Goal: Information Seeking & Learning: Check status

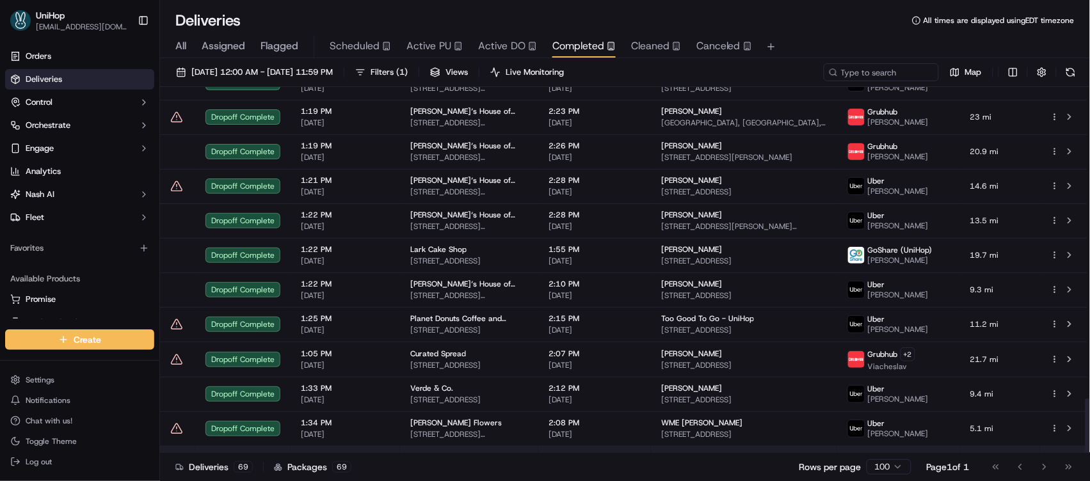
scroll to position [2074, 0]
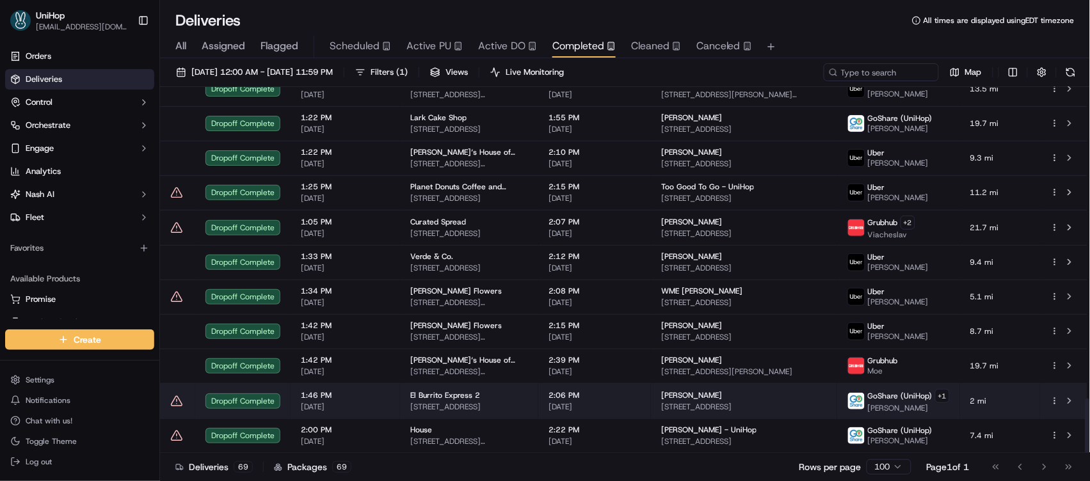
click at [665, 405] on td "Ronnie 501 Post St, San Francisco, CA 94102, USA" at bounding box center [744, 400] width 186 height 35
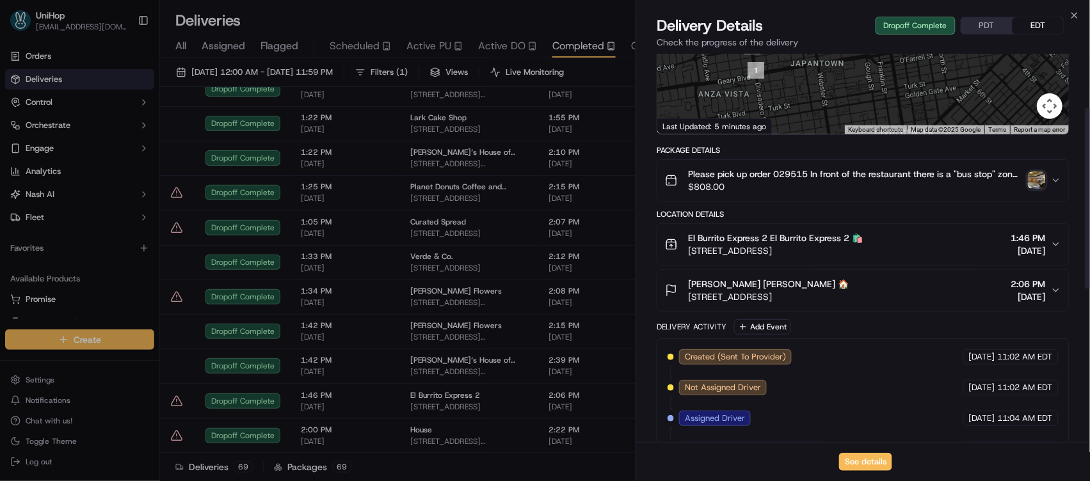
scroll to position [101, 0]
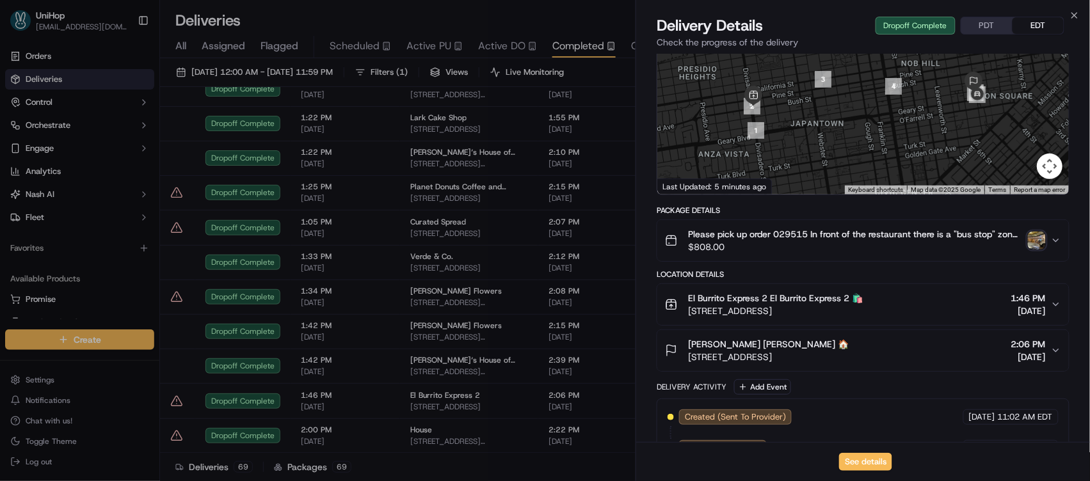
click at [1036, 248] on img "button" at bounding box center [1037, 241] width 18 height 18
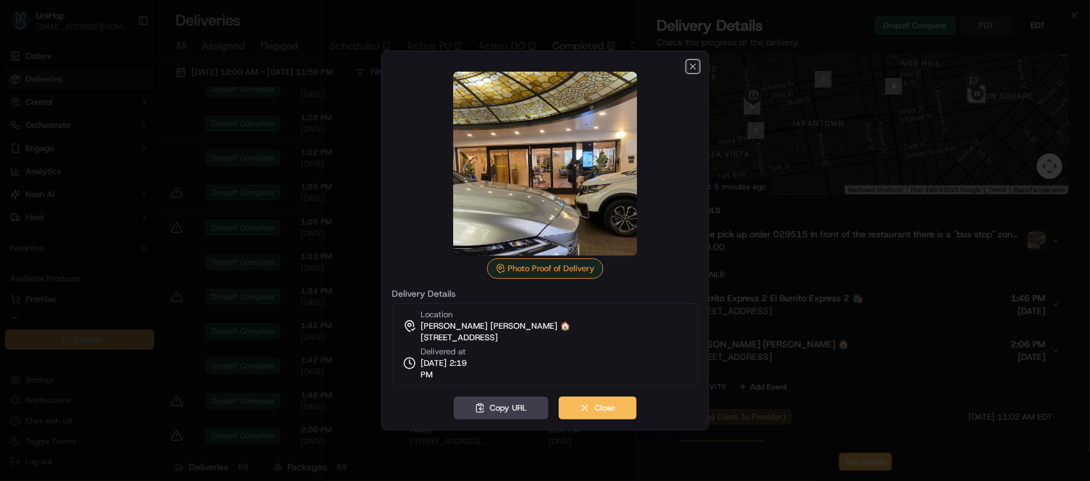
click at [695, 63] on icon "button" at bounding box center [693, 66] width 10 height 10
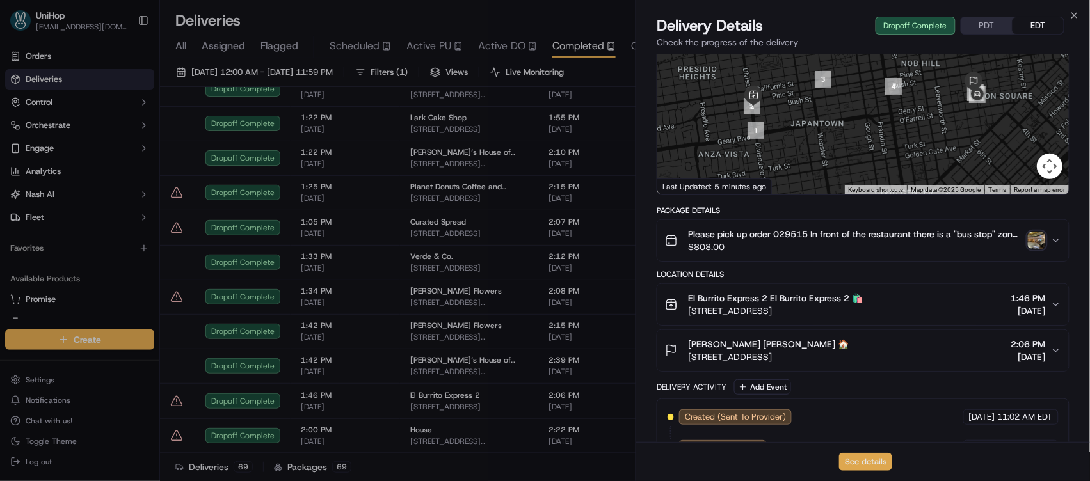
click at [867, 456] on button "See details" at bounding box center [865, 462] width 53 height 18
click at [422, 45] on span "Active PU" at bounding box center [429, 45] width 45 height 15
click at [424, 51] on span "Active PU" at bounding box center [429, 45] width 45 height 15
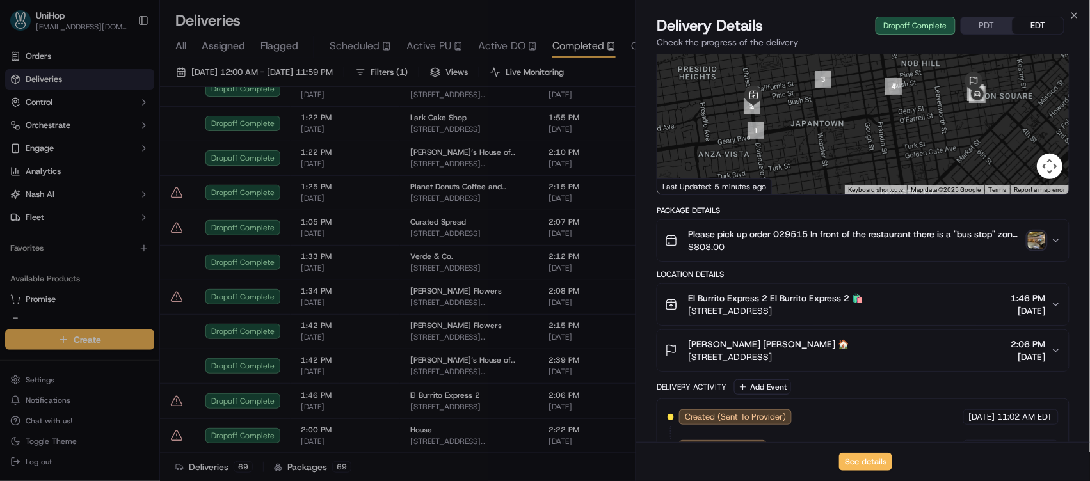
click at [435, 48] on span "Active PU" at bounding box center [429, 45] width 45 height 15
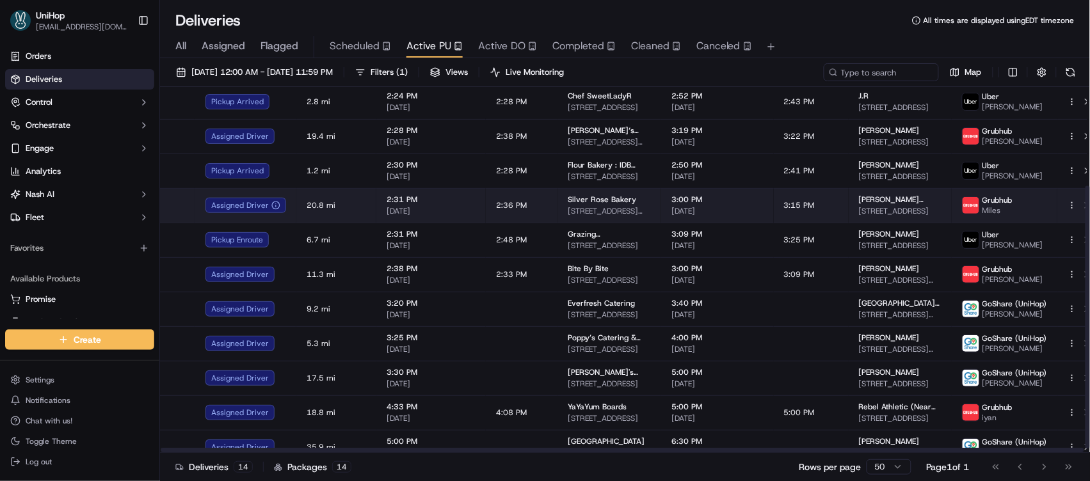
scroll to position [144, 0]
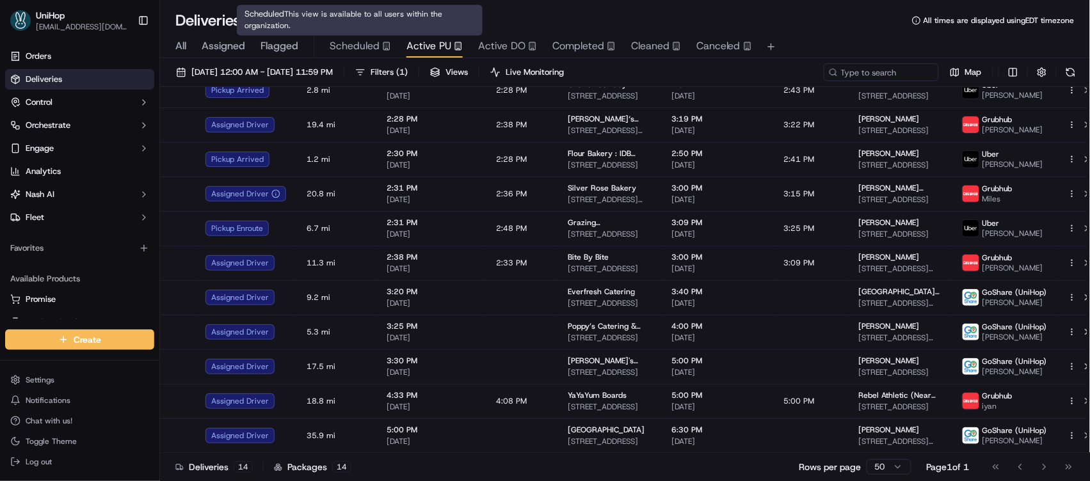
click at [371, 44] on span "Scheduled" at bounding box center [355, 45] width 50 height 15
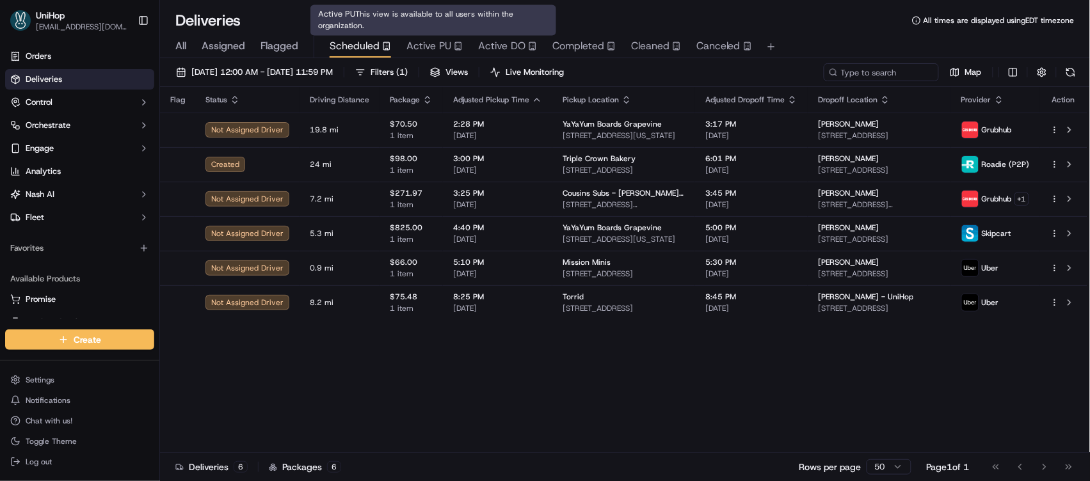
click at [423, 38] on span "Active PU" at bounding box center [429, 45] width 45 height 15
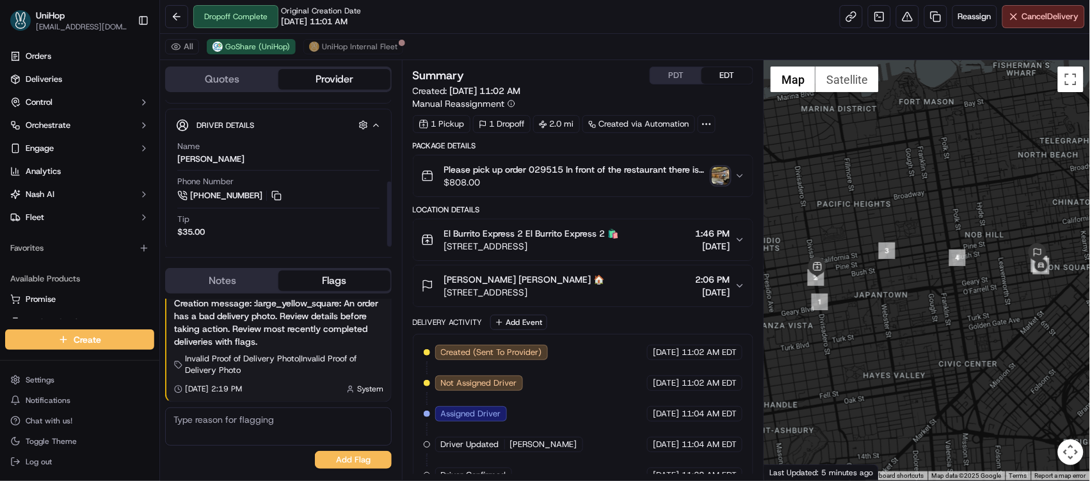
scroll to position [184, 0]
click at [270, 192] on button at bounding box center [277, 191] width 14 height 14
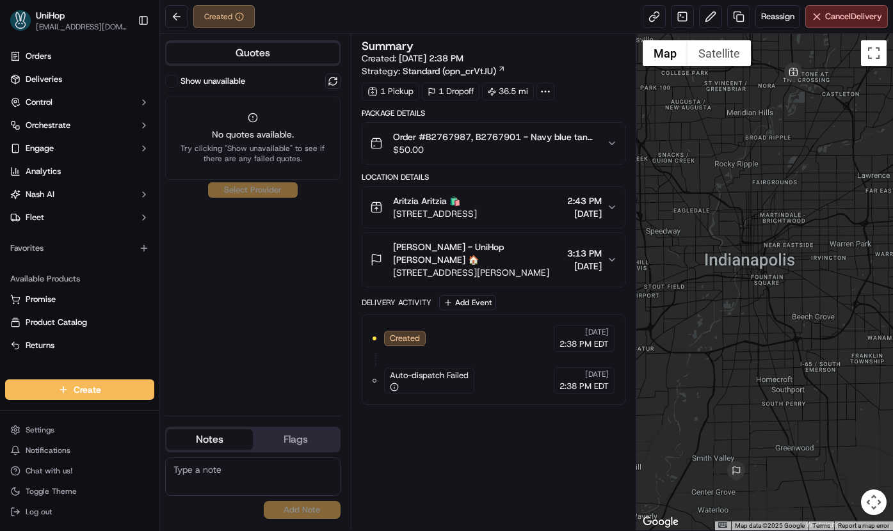
click at [567, 209] on span "[DATE]" at bounding box center [584, 213] width 35 height 13
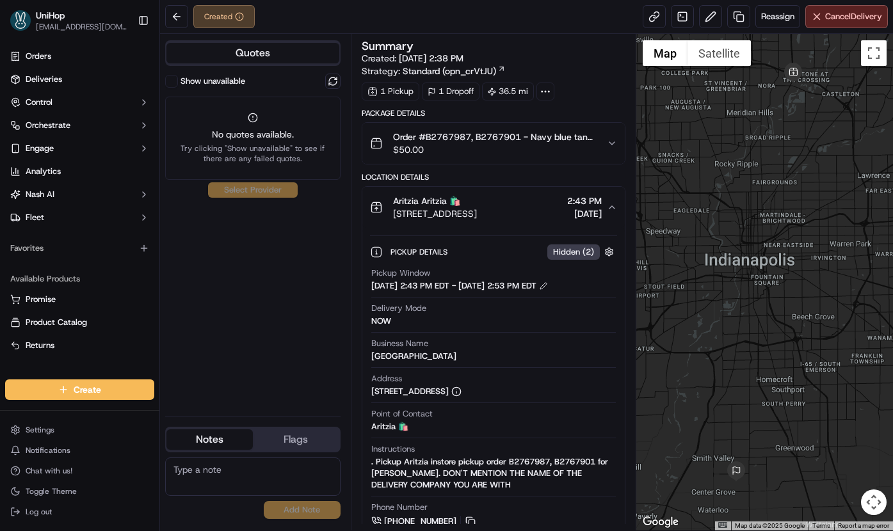
click at [567, 209] on span "[DATE]" at bounding box center [584, 213] width 35 height 13
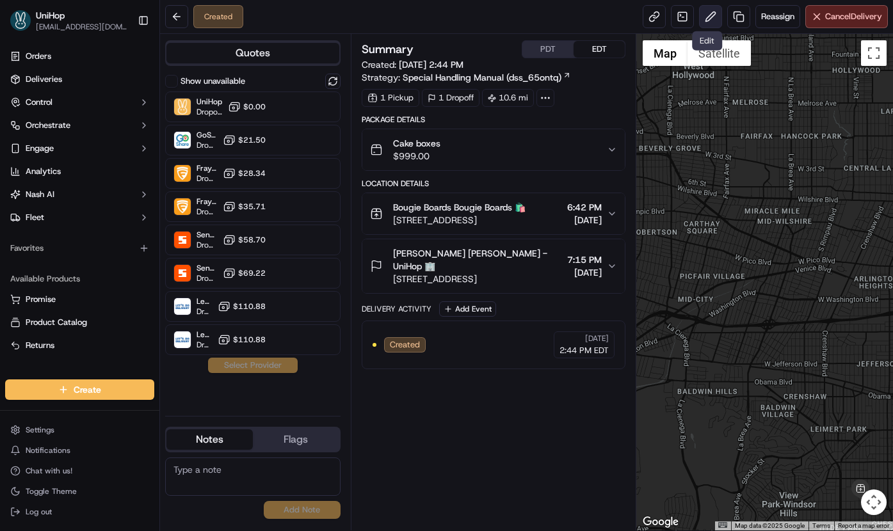
click at [708, 16] on button at bounding box center [710, 16] width 23 height 23
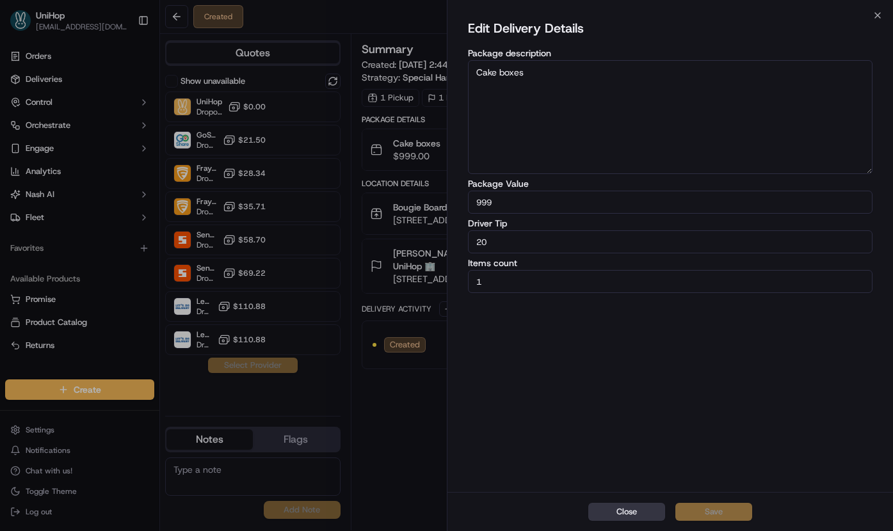
click at [613, 513] on button "Close" at bounding box center [626, 512] width 77 height 18
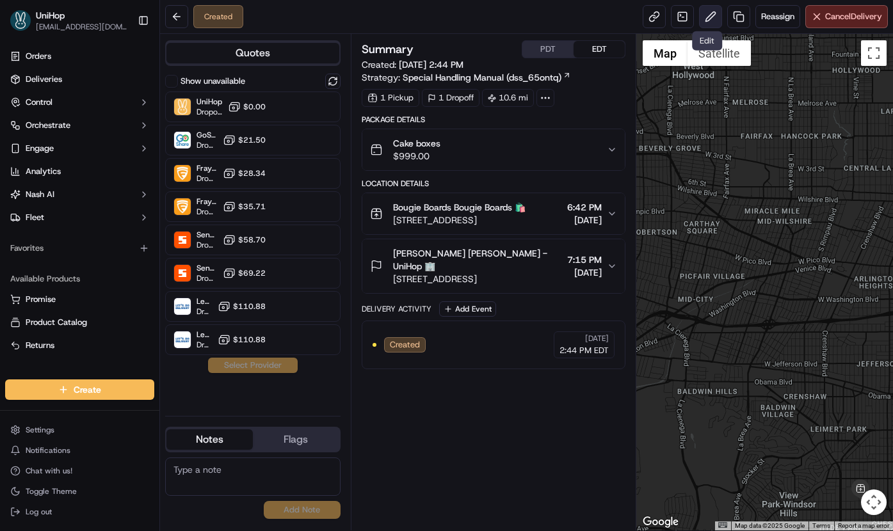
click at [705, 13] on button at bounding box center [710, 16] width 23 height 23
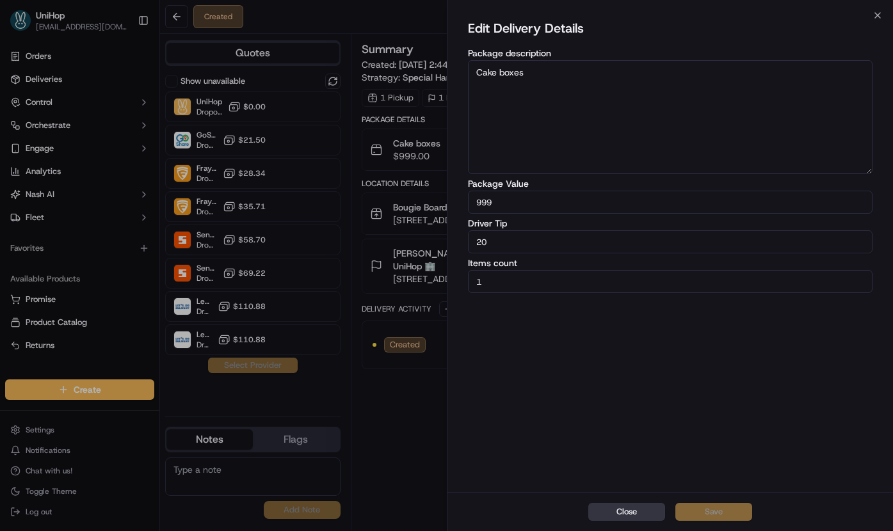
click at [628, 507] on button "Close" at bounding box center [626, 512] width 77 height 18
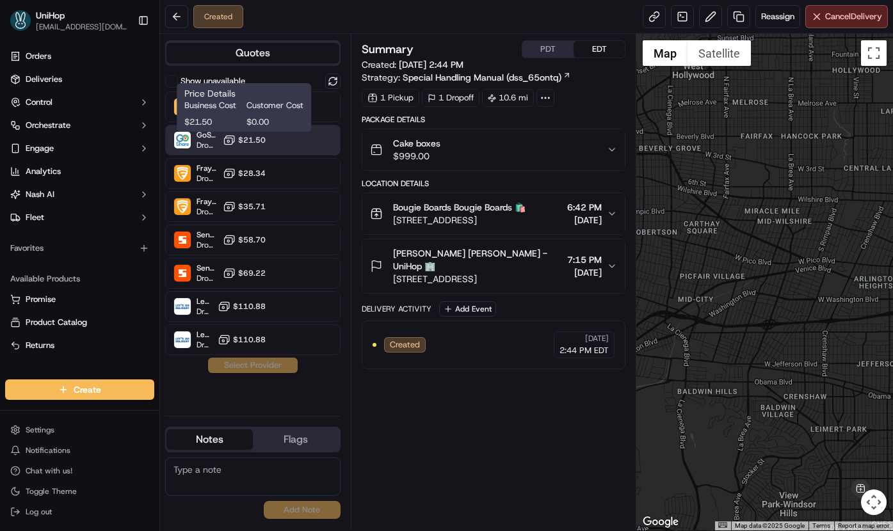
click at [258, 144] on span "$21.50" at bounding box center [252, 140] width 28 height 10
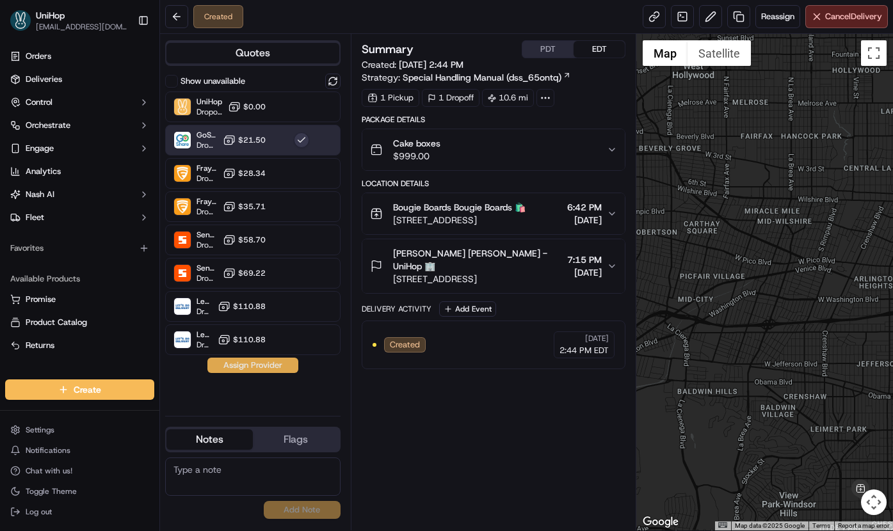
click at [241, 367] on button "Assign Provider" at bounding box center [252, 365] width 91 height 15
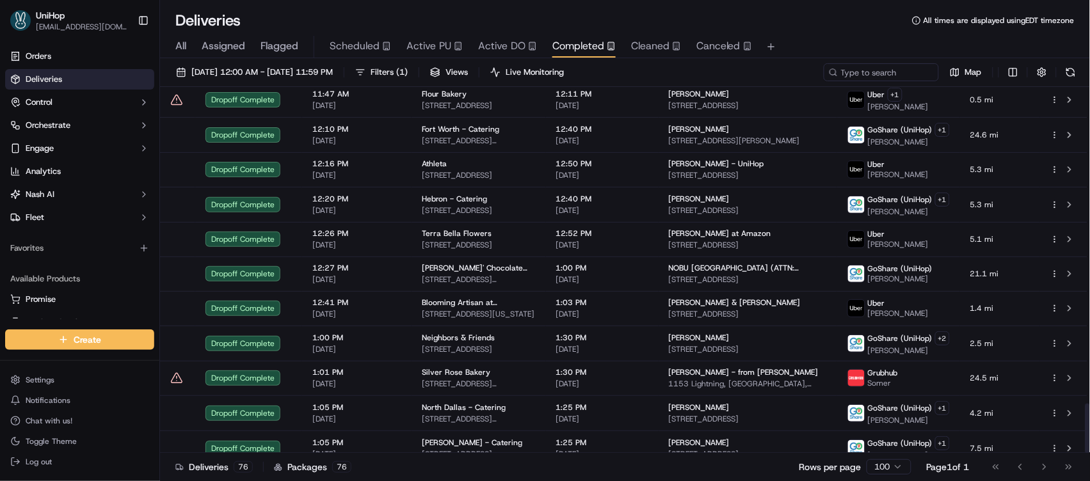
scroll to position [2316, 0]
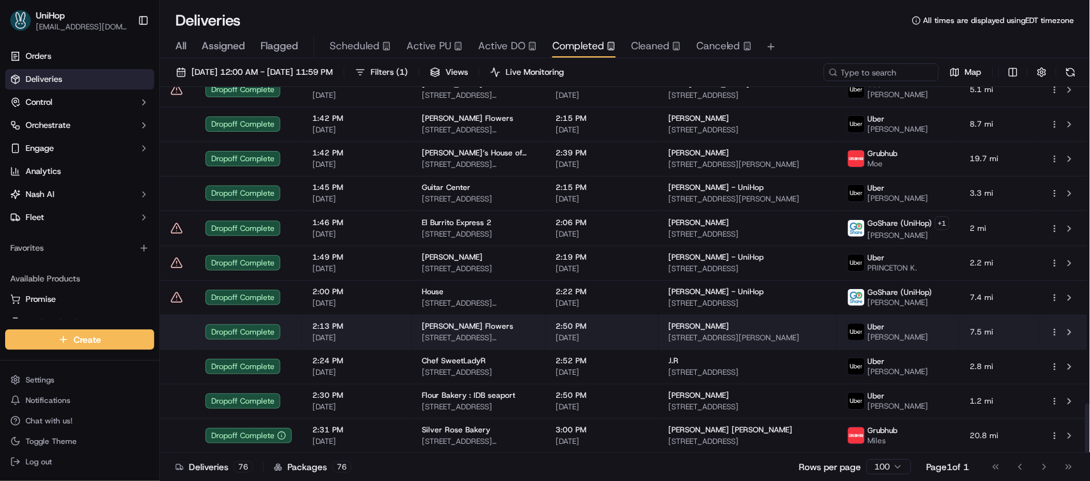
click at [587, 327] on span "2:50 PM" at bounding box center [602, 326] width 92 height 10
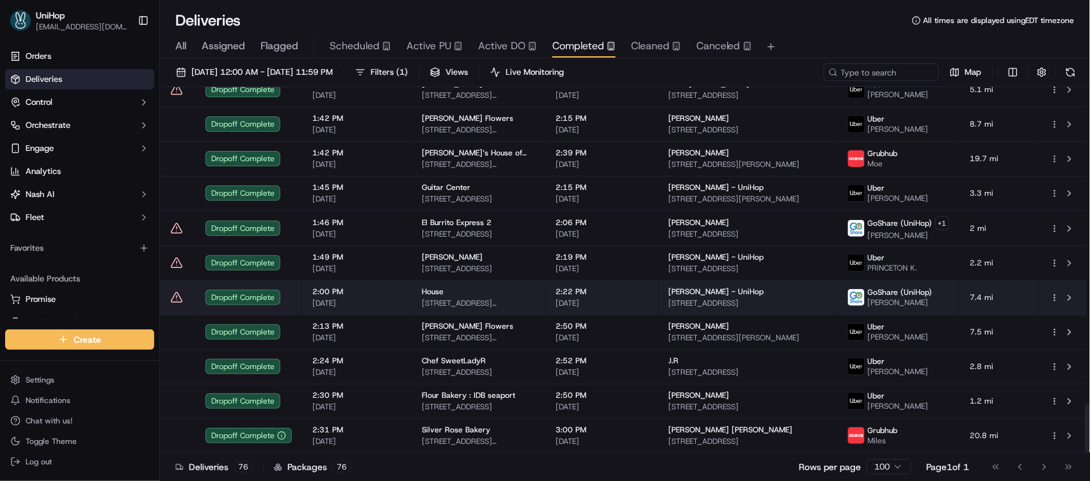
click at [404, 293] on td "2:00 PM Sep 19 2025" at bounding box center [356, 297] width 109 height 35
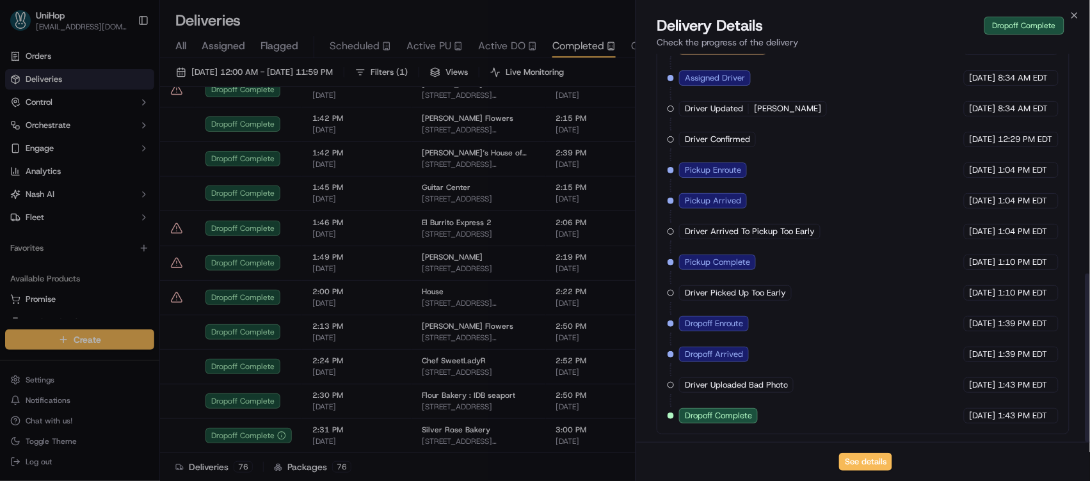
scroll to position [506, 0]
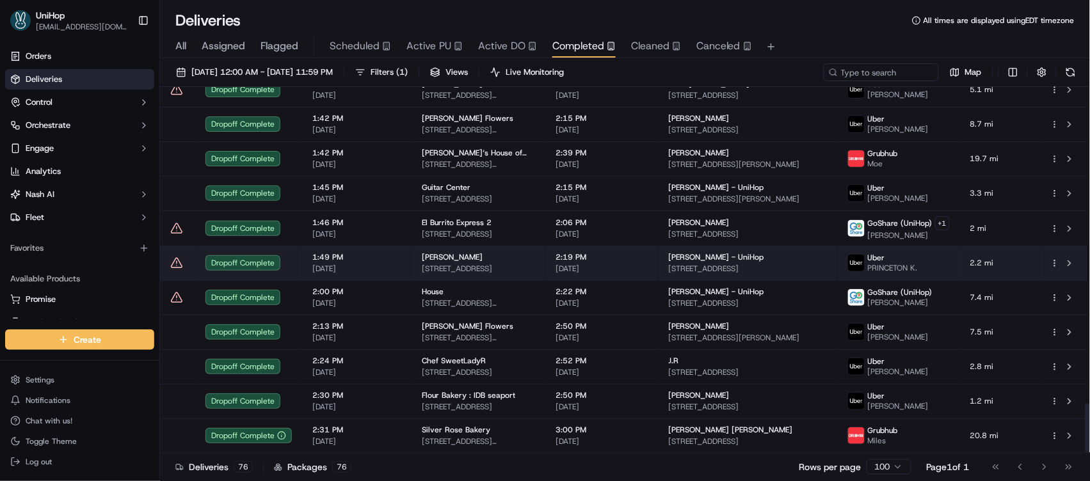
click at [359, 264] on span "[DATE]" at bounding box center [356, 269] width 89 height 10
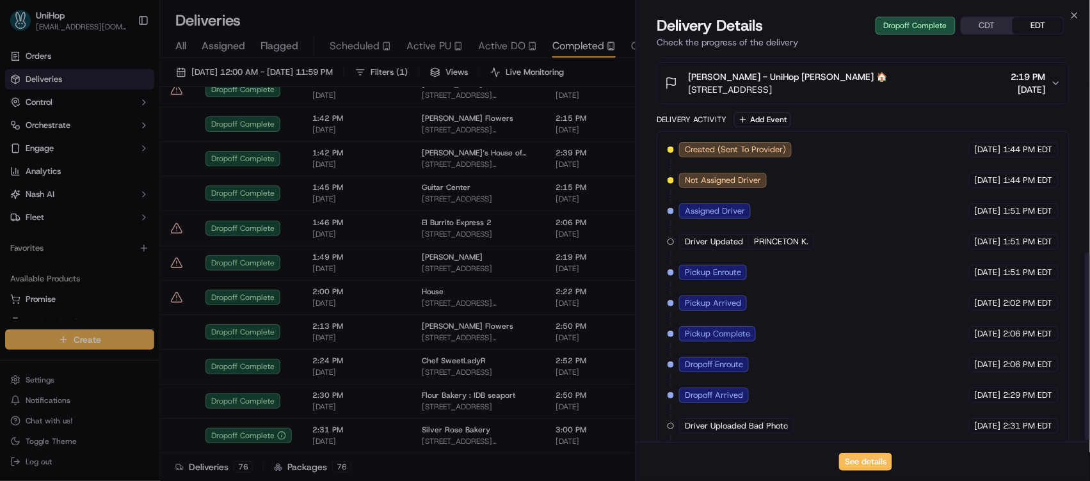
scroll to position [413, 0]
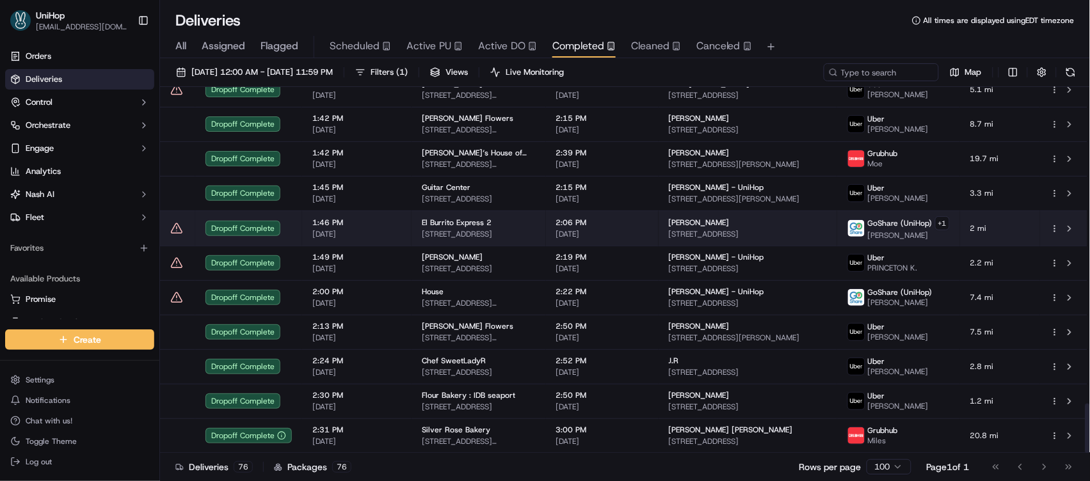
click at [412, 228] on td "El Burrito Express 2 1812 Divisadero St, San Francisco, CA 94115, USA" at bounding box center [479, 228] width 134 height 35
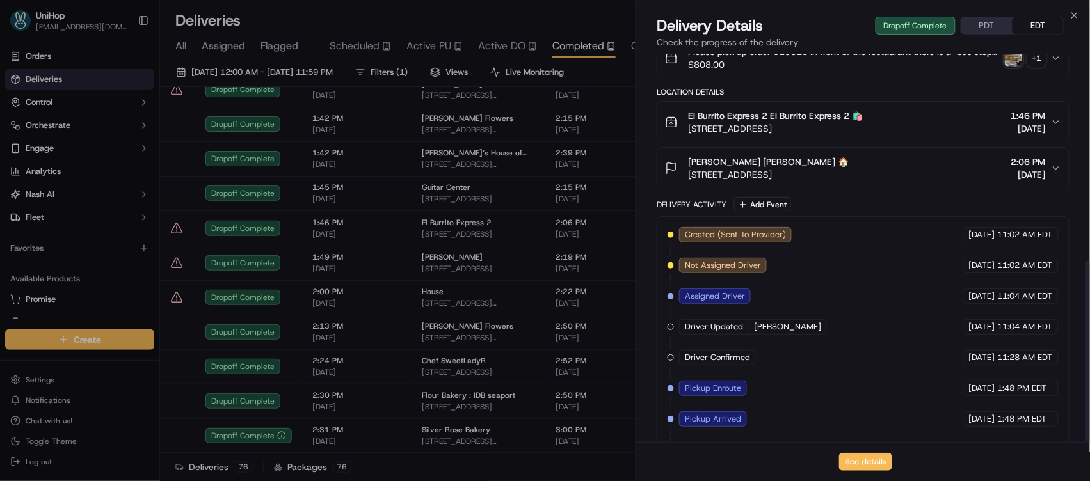
scroll to position [444, 0]
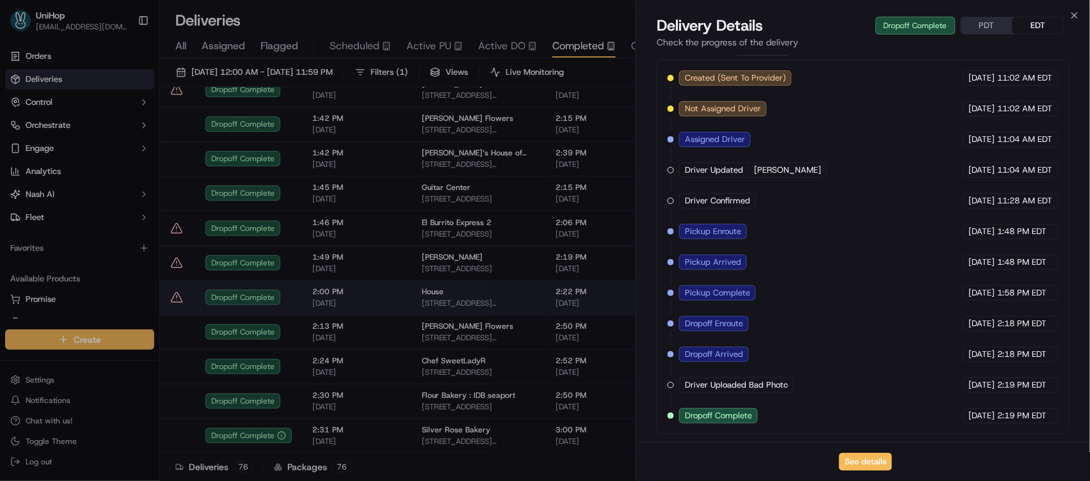
drag, startPoint x: 392, startPoint y: 298, endPoint x: 410, endPoint y: 310, distance: 21.3
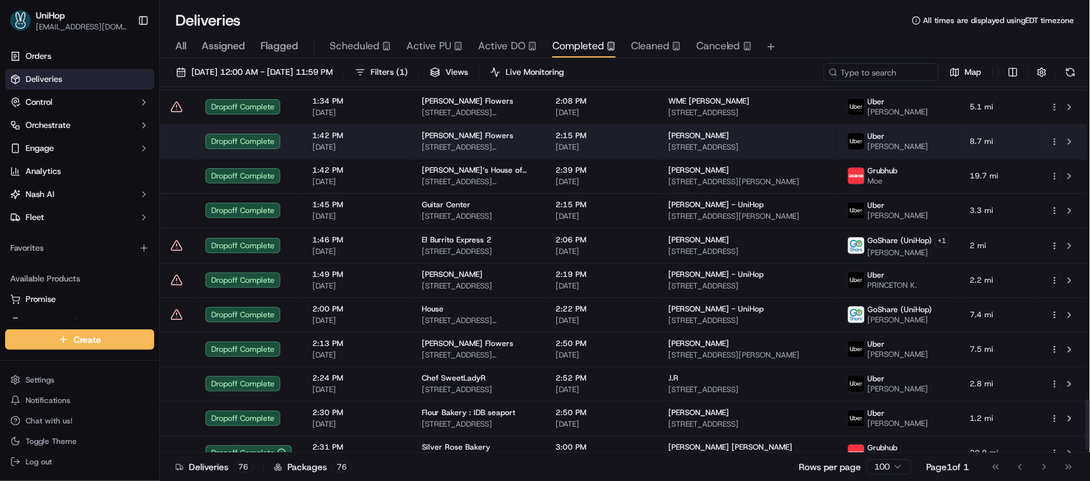
scroll to position [2284, 0]
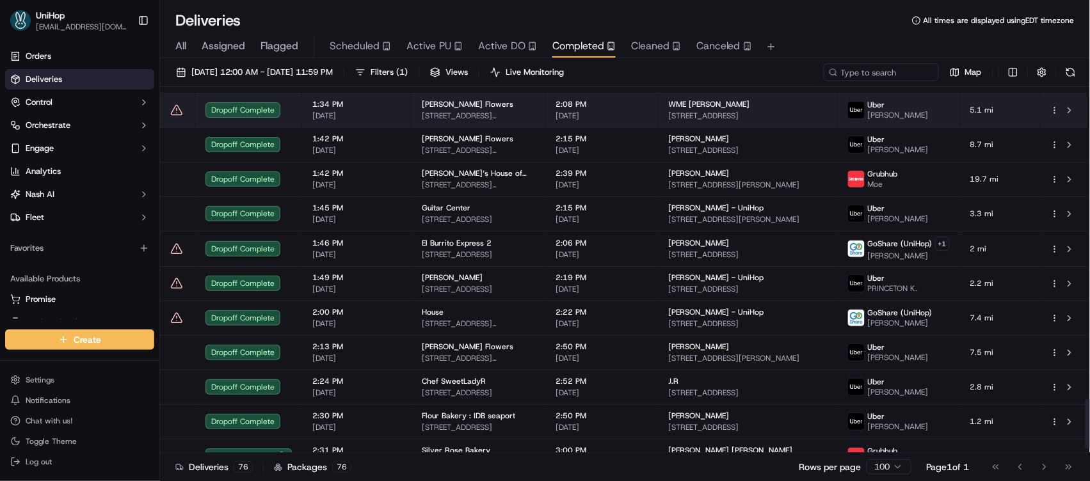
click at [409, 119] on td "1:34 PM Sep 19 2025" at bounding box center [356, 110] width 109 height 35
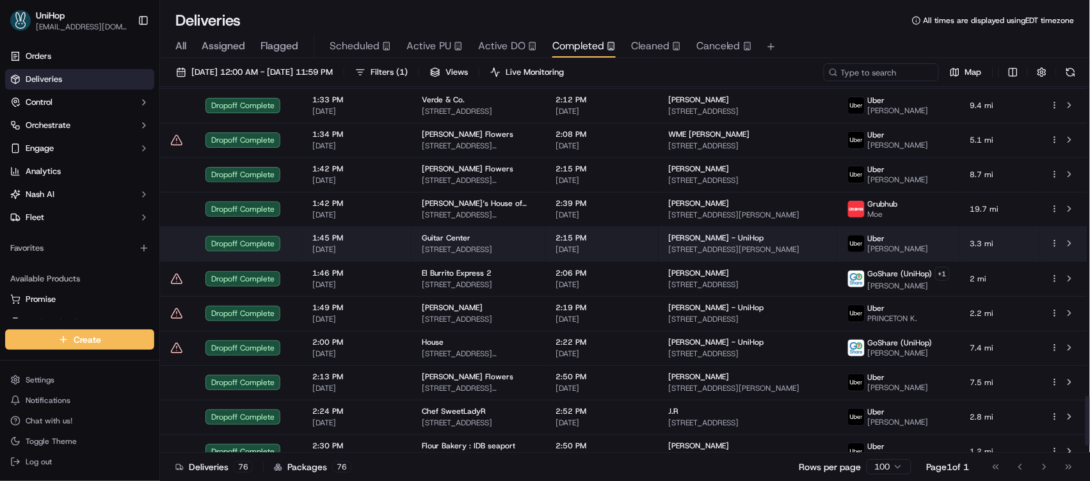
scroll to position [2253, 0]
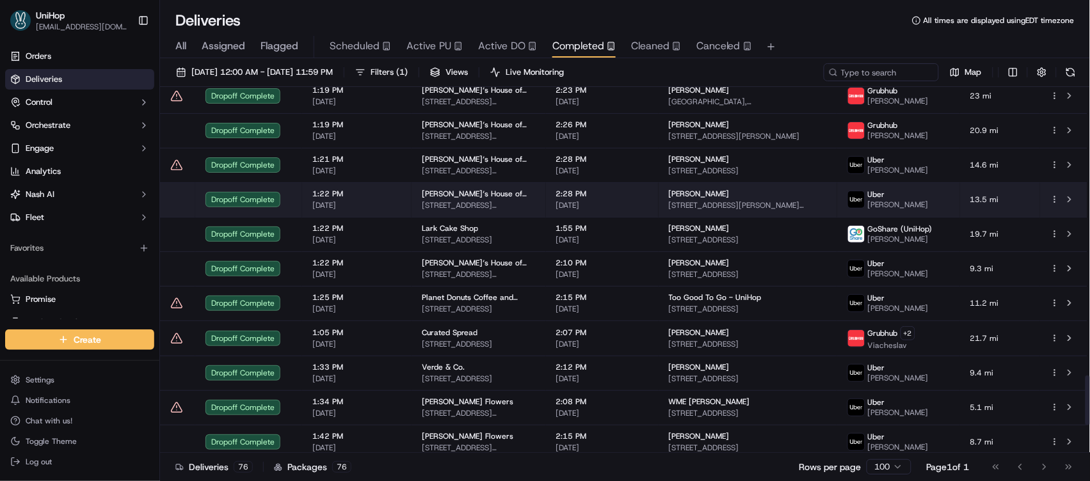
scroll to position [2316, 0]
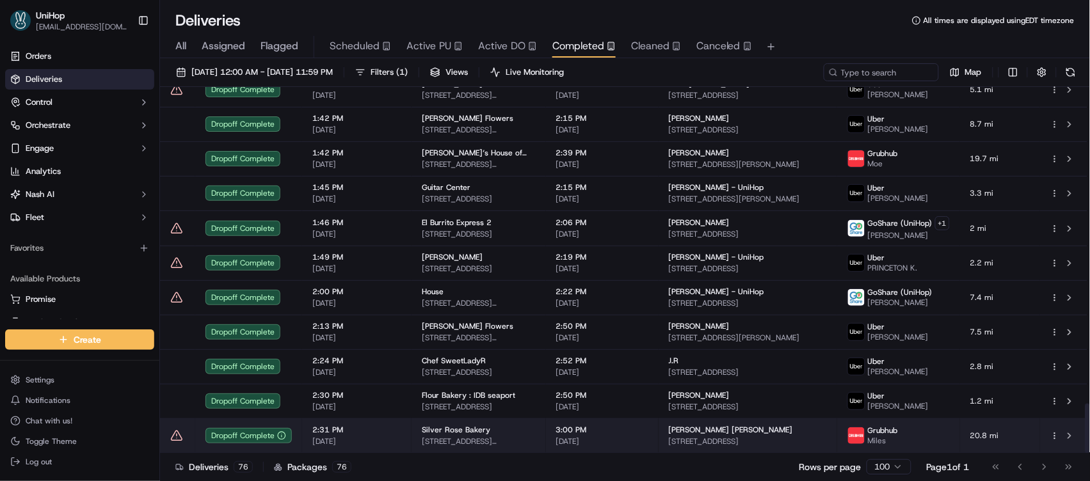
click at [536, 429] on div "Silver Rose Bakery" at bounding box center [479, 430] width 114 height 10
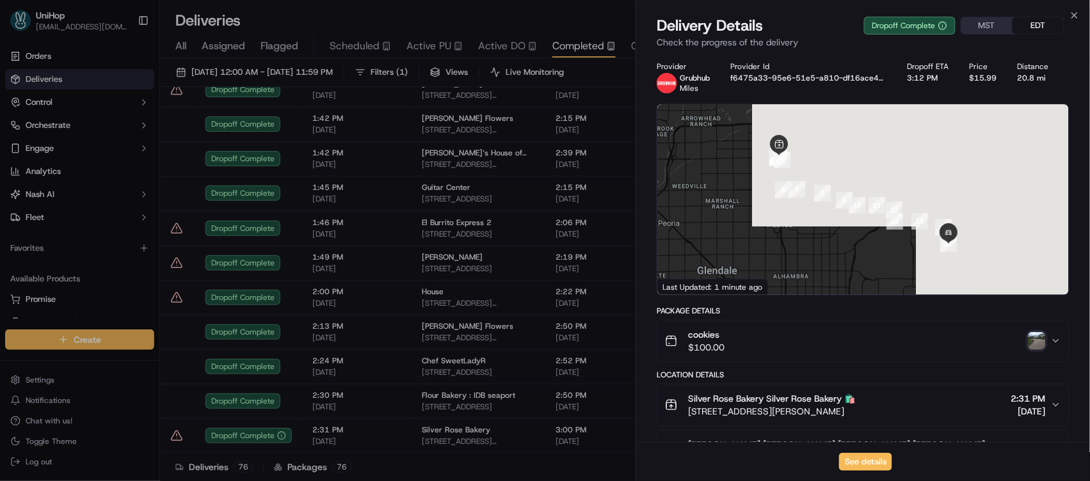
scroll to position [444, 0]
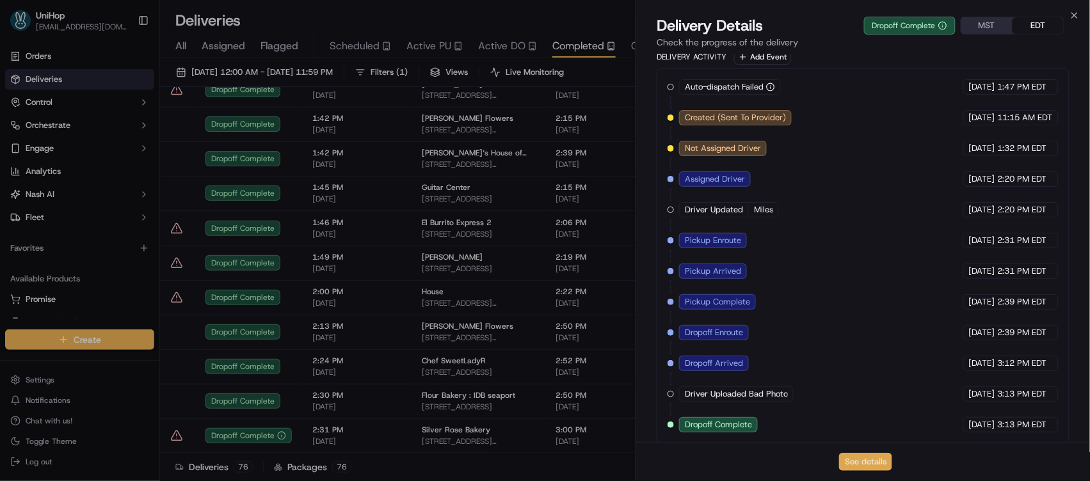
click at [849, 462] on button "See details" at bounding box center [865, 462] width 53 height 18
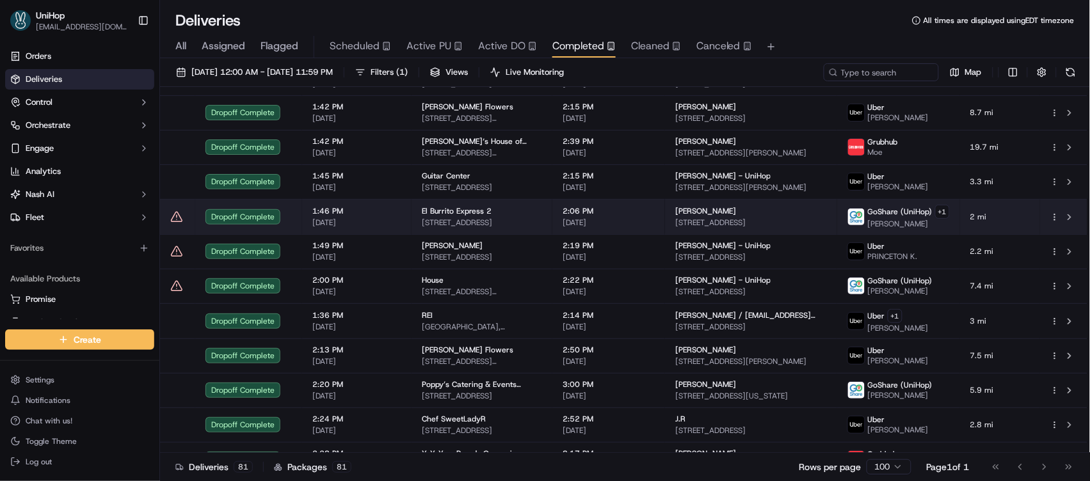
scroll to position [2490, 0]
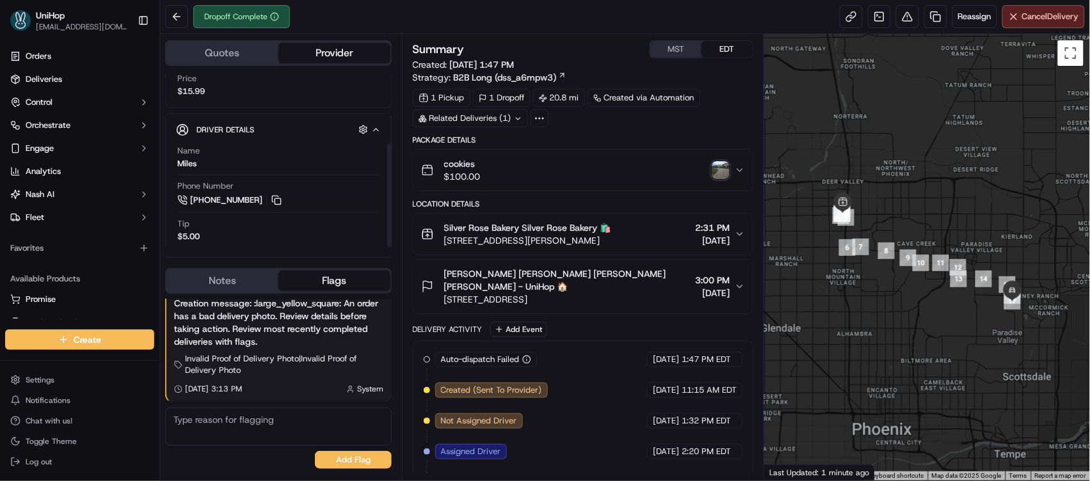
scroll to position [117, 0]
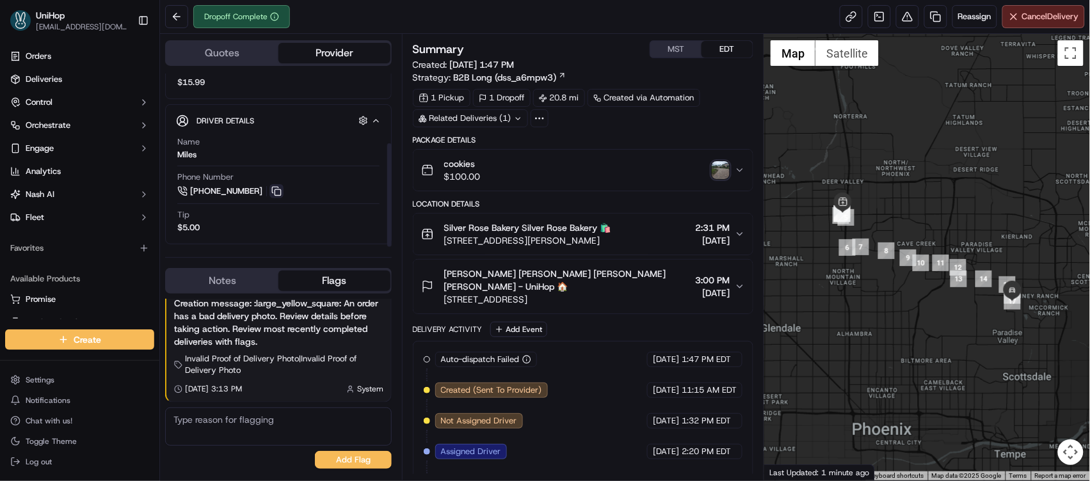
click at [275, 193] on button at bounding box center [277, 191] width 14 height 14
click at [187, 159] on div "Miles" at bounding box center [186, 155] width 19 height 12
copy div "Miles"
drag, startPoint x: 444, startPoint y: 229, endPoint x: 520, endPoint y: 229, distance: 75.5
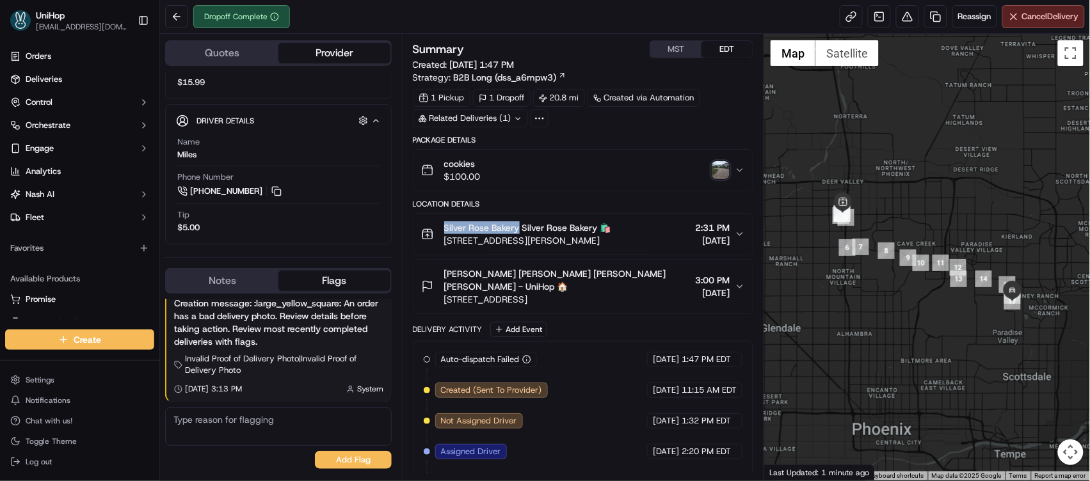
click at [520, 229] on span "Silver Rose Bakery Silver Rose Bakery 🛍️" at bounding box center [527, 228] width 167 height 13
copy span "Silver Rose Bakery"
click at [483, 278] on span "Mary Lynn Anderson Mary Lynn Anderson - UniHop 🏠" at bounding box center [567, 281] width 246 height 26
drag, startPoint x: 444, startPoint y: 276, endPoint x: 512, endPoint y: 277, distance: 67.9
click at [512, 277] on div "Mary Lynn Anderson Mary Lynn Anderson - UniHop 🏠 6600 E Caballo Dr, Paradise Va…" at bounding box center [556, 287] width 270 height 38
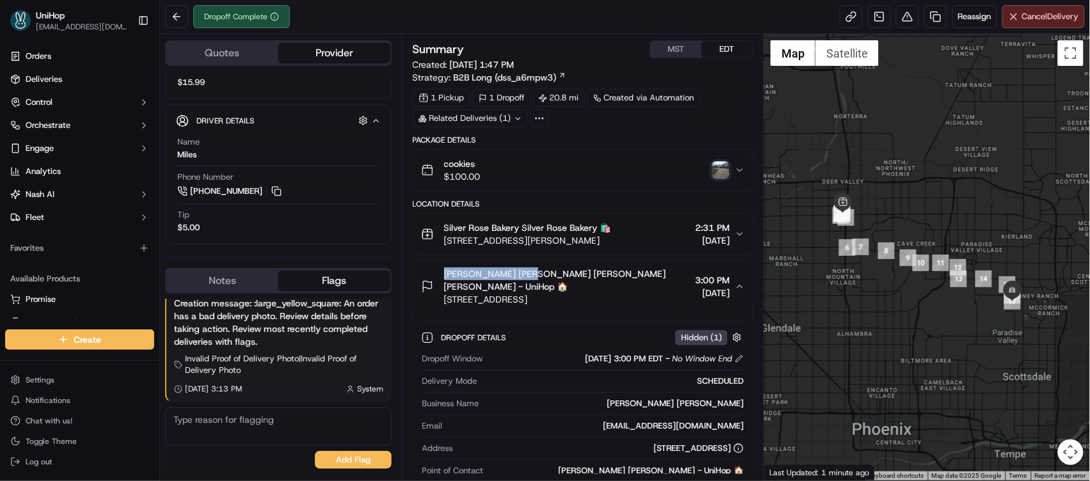
drag, startPoint x: 529, startPoint y: 275, endPoint x: 444, endPoint y: 273, distance: 84.5
click at [444, 273] on span "Mary Lynn Anderson Mary Lynn Anderson - UniHop 🏠" at bounding box center [567, 281] width 246 height 26
copy span "Mary Lynn Anderson"
click at [723, 172] on img "button" at bounding box center [721, 170] width 18 height 18
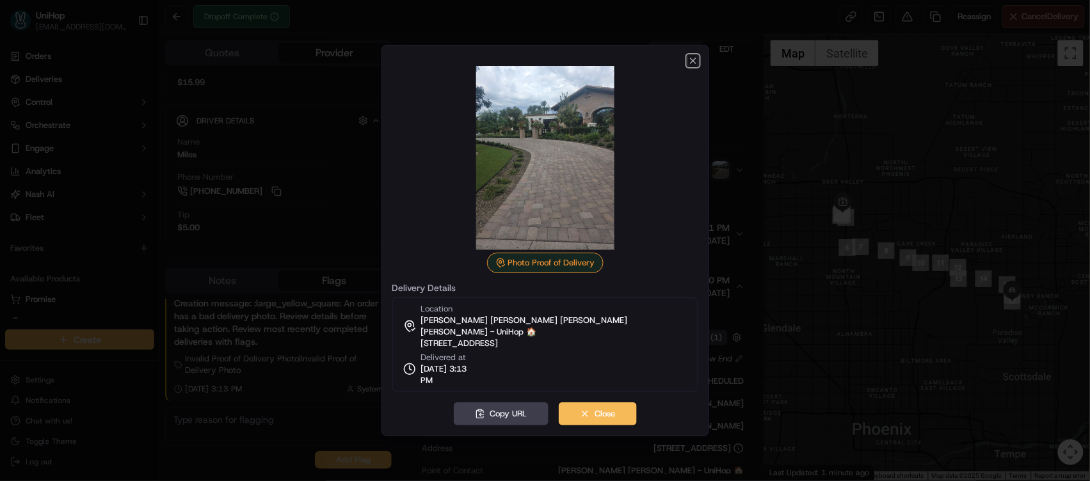
click at [695, 66] on icon "button" at bounding box center [693, 61] width 10 height 10
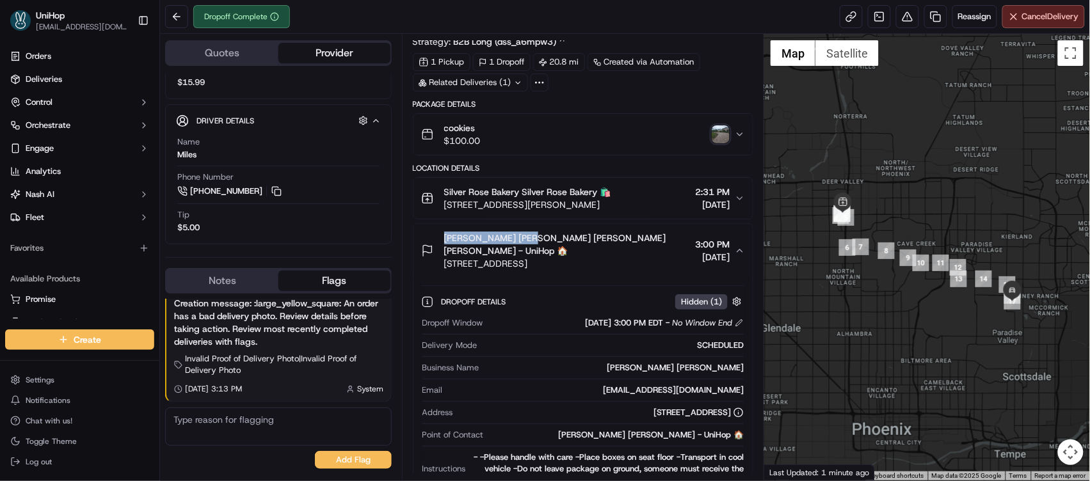
scroll to position [138, 0]
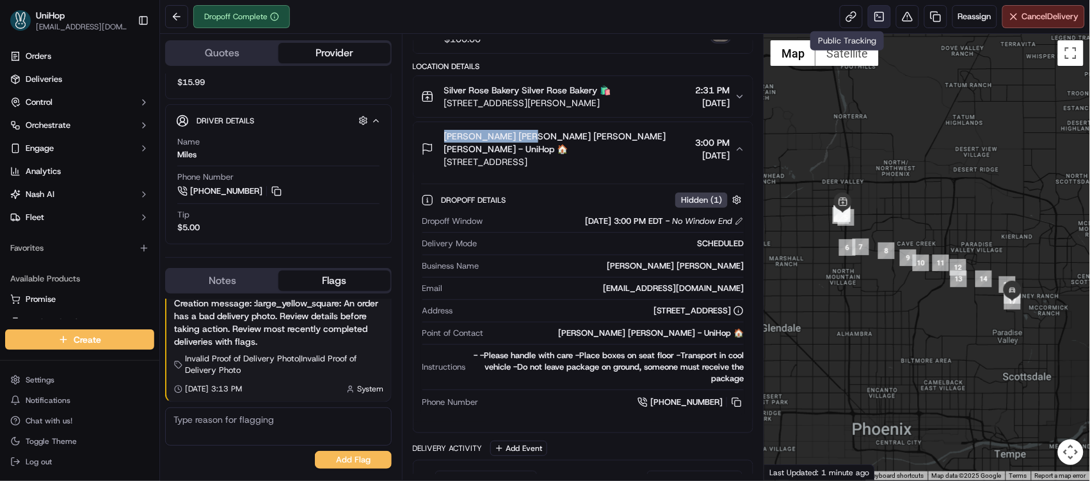
click at [883, 22] on link at bounding box center [879, 16] width 23 height 23
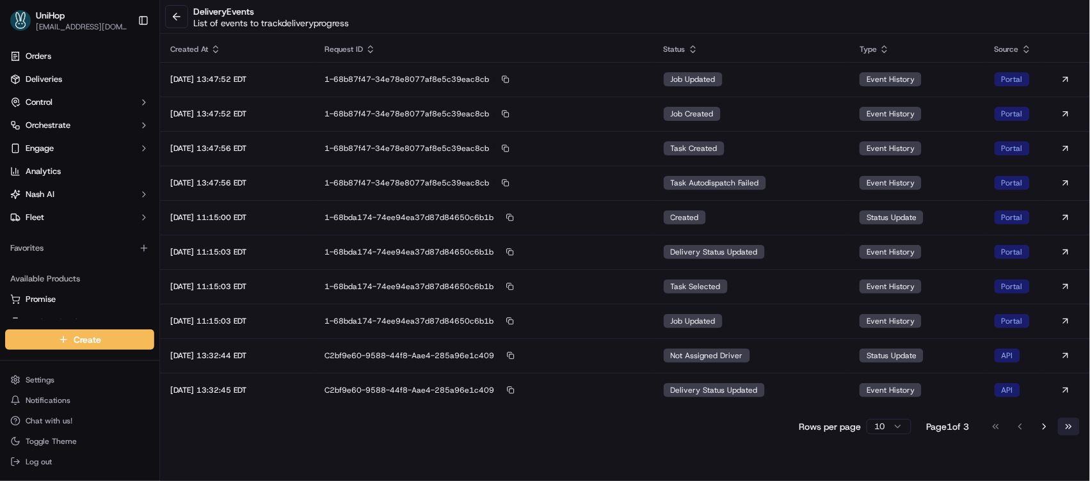
click at [1070, 433] on button "Go to last page" at bounding box center [1069, 427] width 22 height 18
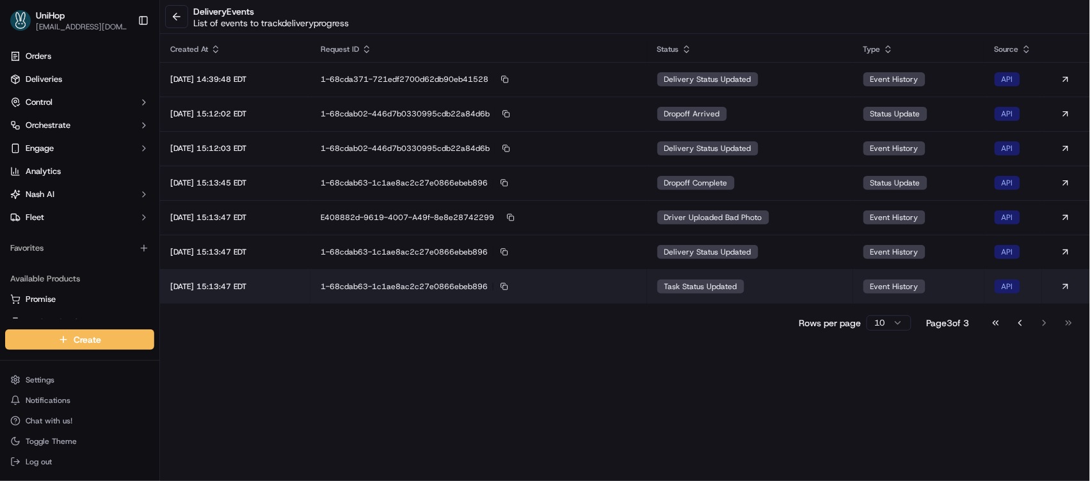
click at [729, 284] on span "task status updated" at bounding box center [701, 287] width 73 height 10
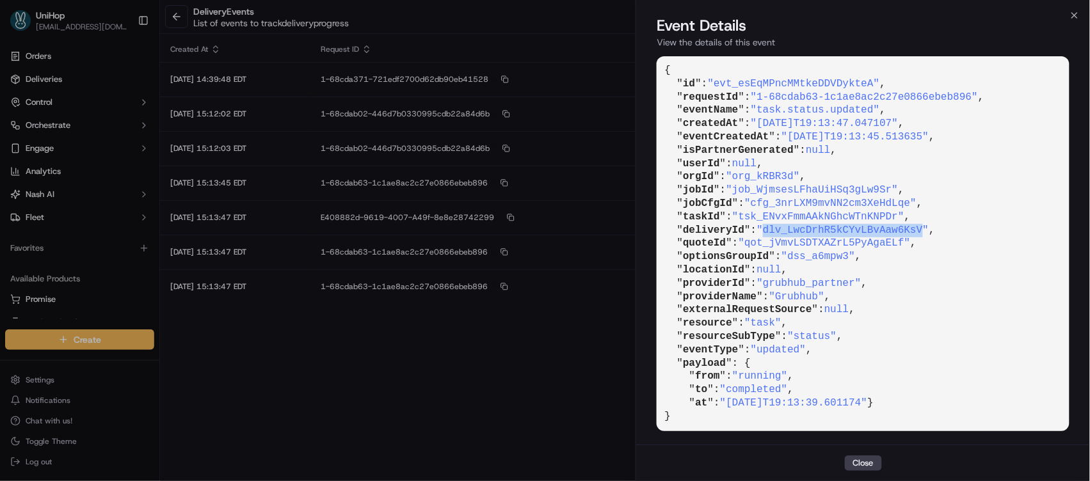
drag, startPoint x: 771, startPoint y: 228, endPoint x: 931, endPoint y: 227, distance: 160.1
click at [929, 227] on span ""dlv_LwcDrhR5kCYvLBvAaw6KsV"" at bounding box center [843, 231] width 172 height 12
copy span "dlv_LwcDrhR5kCYvLBvAaw6KsV"
